Goal: Navigation & Orientation: Go to known website

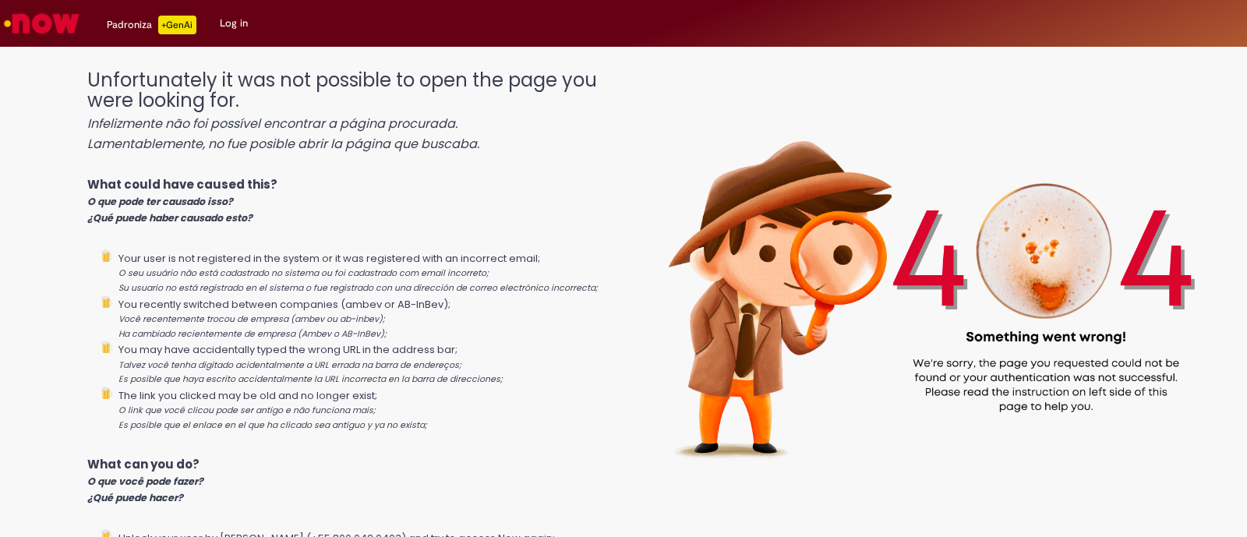
click at [35, 31] on img "Go to homepage" at bounding box center [42, 23] width 80 height 31
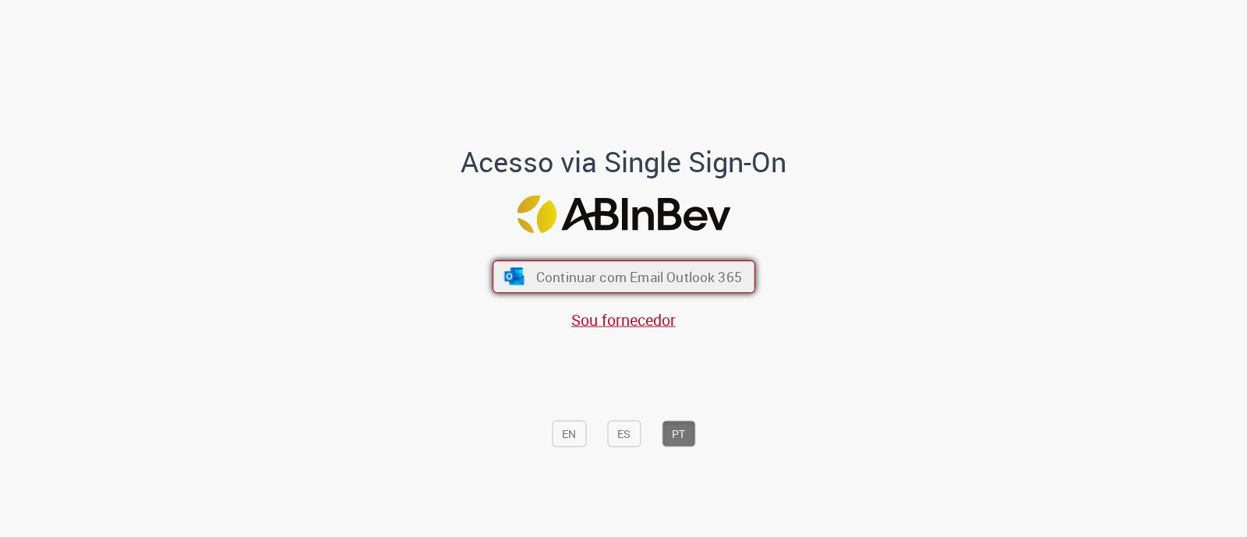
click at [684, 282] on span "Continuar com Email Outlook 365" at bounding box center [639, 277] width 206 height 18
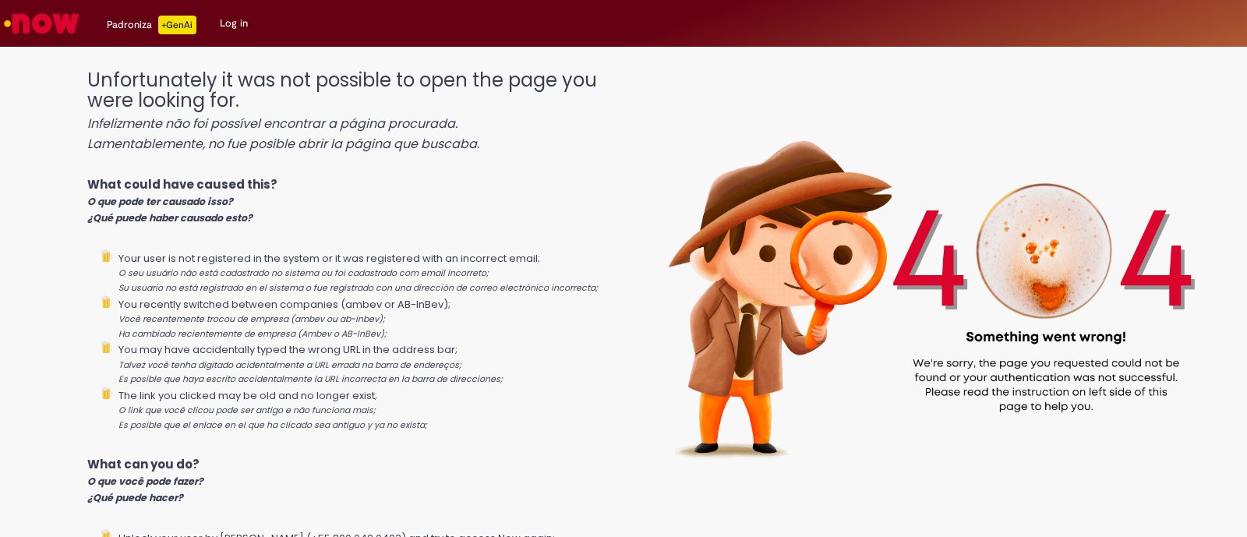
click at [68, 390] on div "Unfortunately it was not possible to open the page you were looking for. Infeli…" at bounding box center [623, 277] width 1247 height 445
click at [236, 31] on link "Log in" at bounding box center [233, 23] width 51 height 47
